Goal: Find specific page/section: Find specific page/section

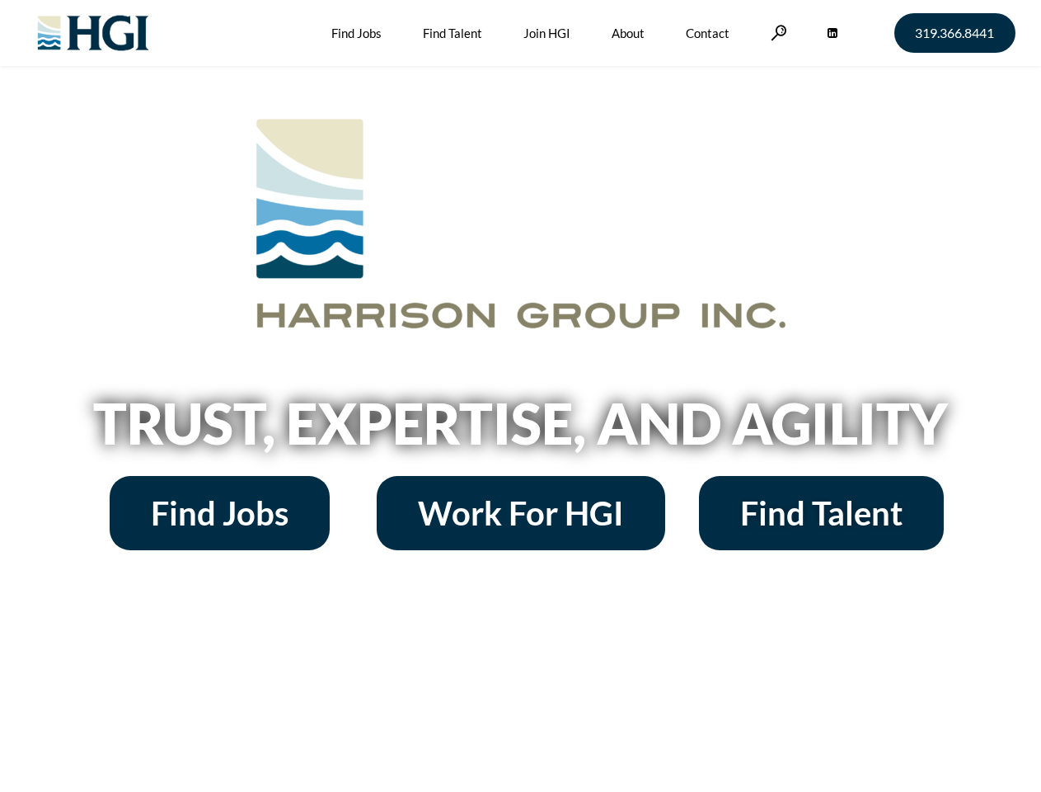
click at [520, 396] on h2 "Trust, Expertise, and Agility" at bounding box center [521, 423] width 940 height 56
click at [777, 32] on link at bounding box center [779, 33] width 16 height 16
click at [520, 429] on h2 "Trust, Expertise, and Agility" at bounding box center [521, 423] width 940 height 56
click at [520, 396] on h2 "Trust, Expertise, and Agility" at bounding box center [521, 423] width 940 height 56
click at [777, 32] on link at bounding box center [779, 33] width 16 height 16
